Goal: Navigation & Orientation: Find specific page/section

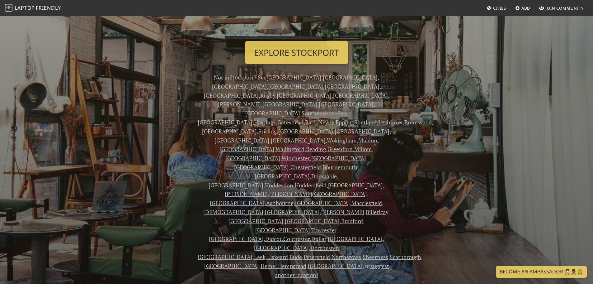
scroll to position [93, 0]
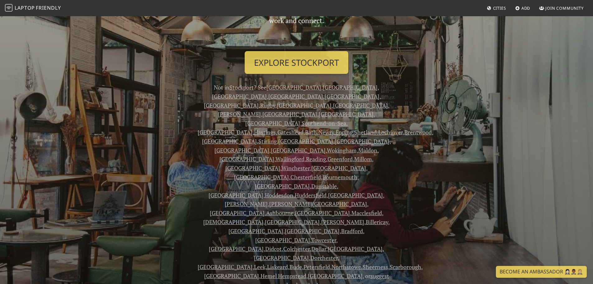
click at [304, 128] on link "Gateshead" at bounding box center [290, 131] width 26 height 7
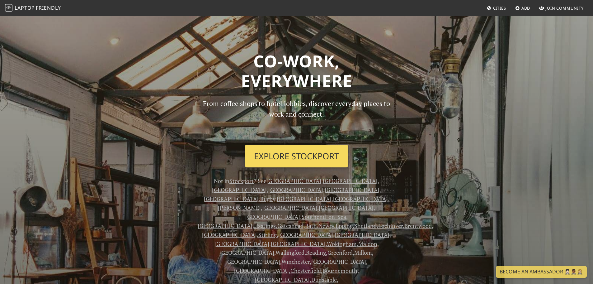
scroll to position [31, 0]
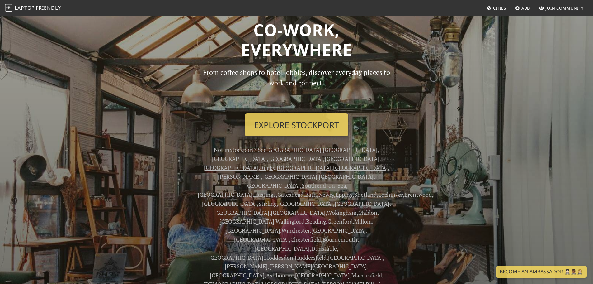
click at [323, 150] on link "London" at bounding box center [350, 149] width 55 height 7
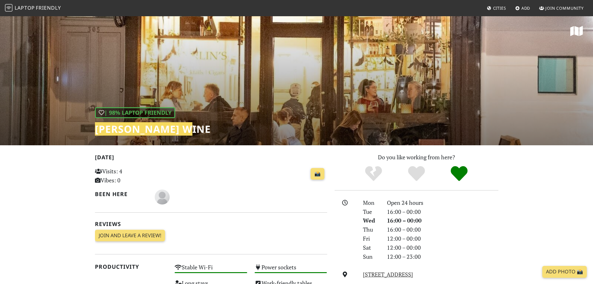
scroll to position [125, 0]
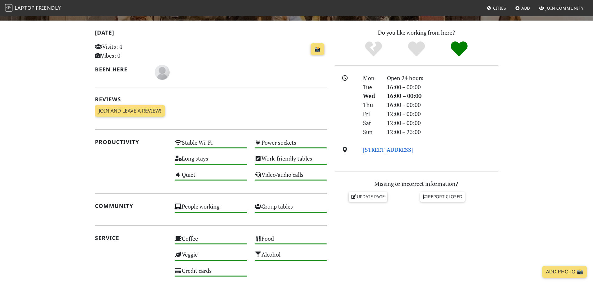
drag, startPoint x: 471, startPoint y: 150, endPoint x: 363, endPoint y: 148, distance: 108.1
click at [363, 148] on div "305 Westbourne Grove, W11 2QA, London" at bounding box center [430, 149] width 143 height 9
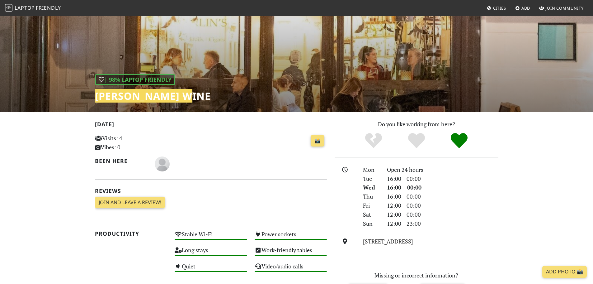
scroll to position [0, 0]
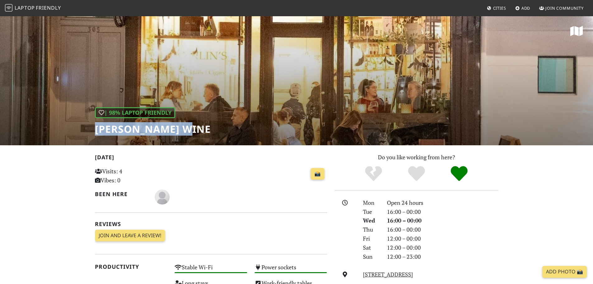
click at [45, 9] on span "Friendly" at bounding box center [48, 7] width 25 height 7
